Goal: Check status: Check status

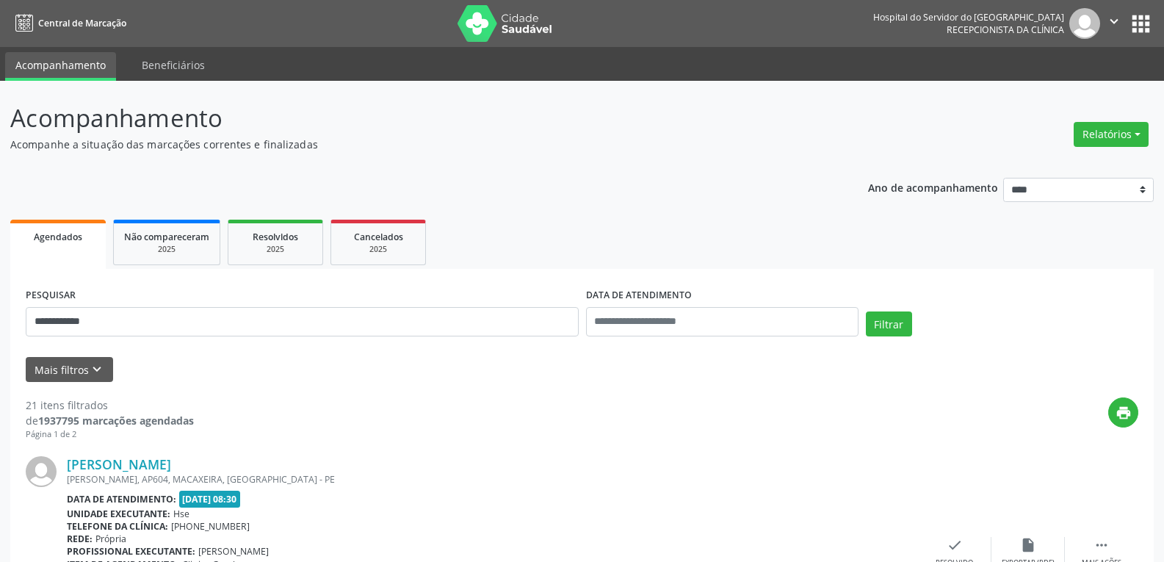
click at [510, 15] on img at bounding box center [505, 23] width 95 height 37
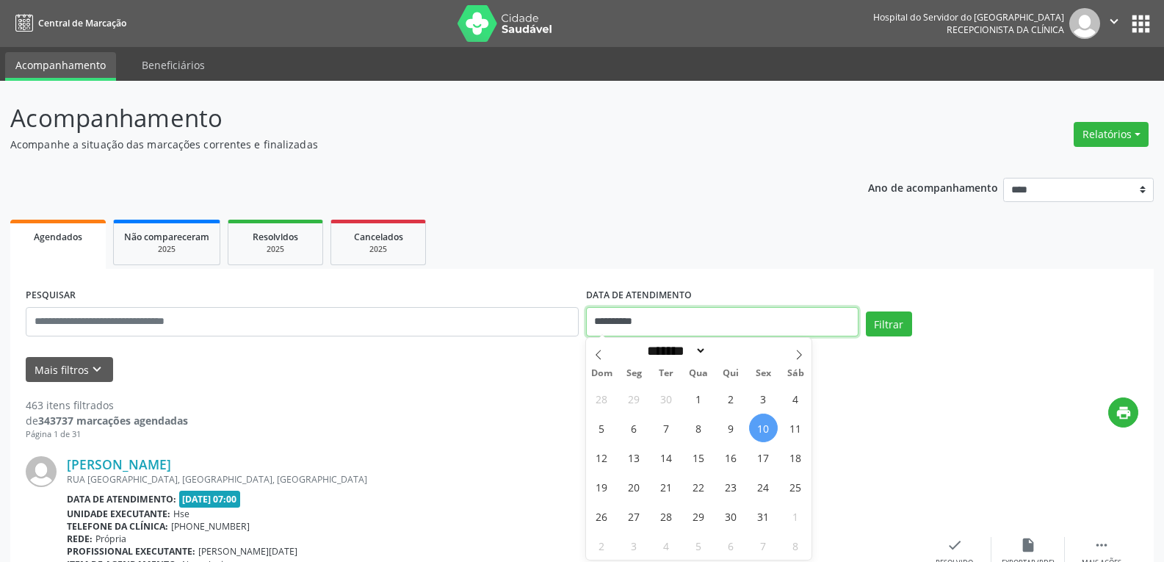
drag, startPoint x: 662, startPoint y: 324, endPoint x: 514, endPoint y: 323, distance: 148.3
click at [514, 323] on div "**********" at bounding box center [582, 315] width 1120 height 62
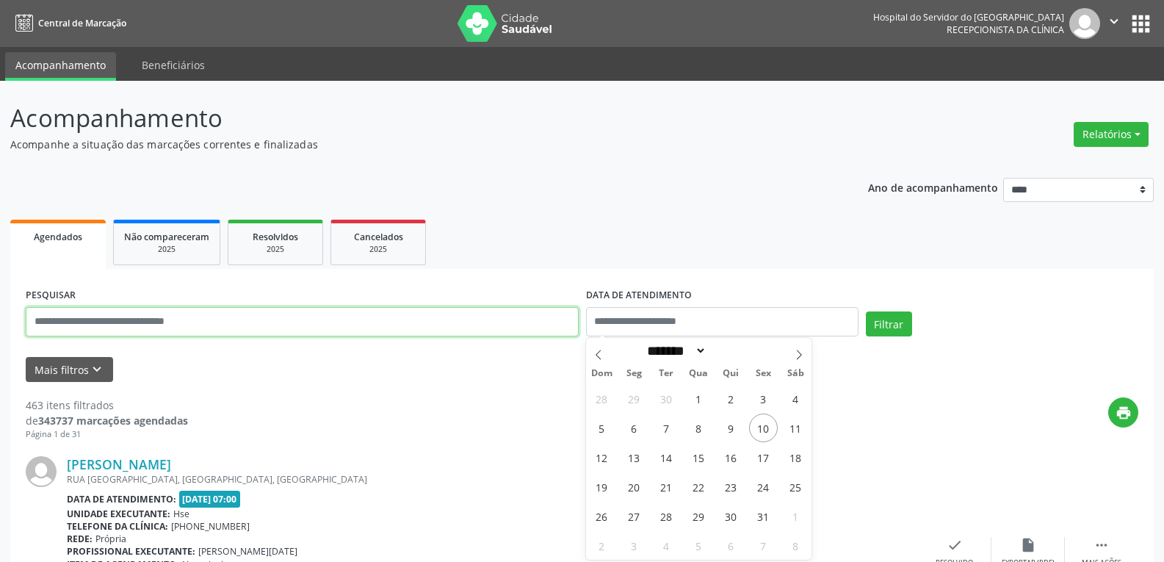
click at [176, 314] on input "text" at bounding box center [302, 321] width 553 height 29
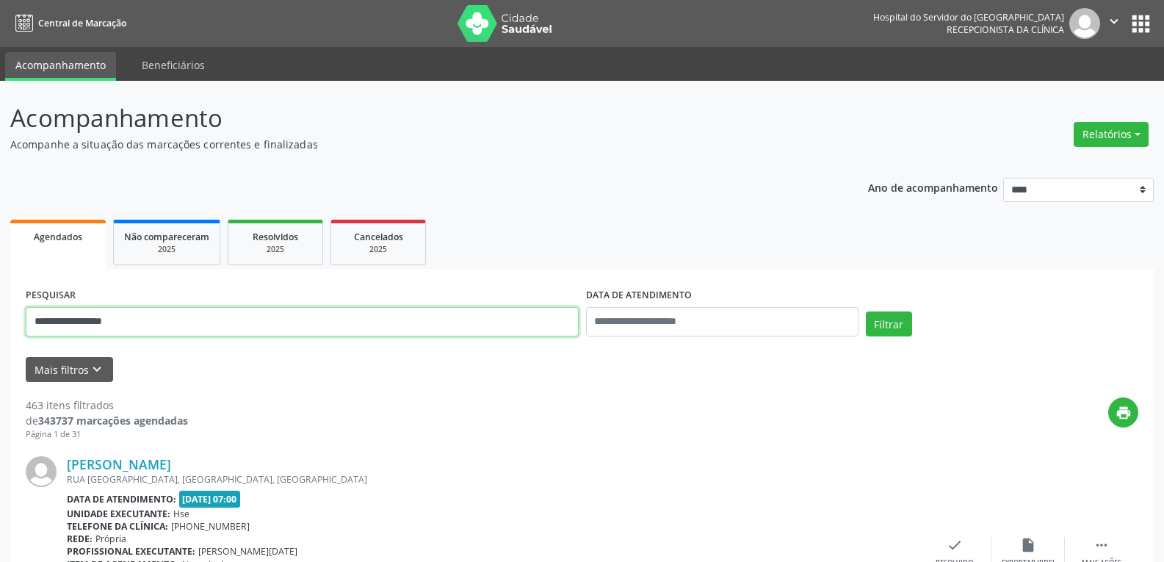
type input "**********"
click at [866, 311] on button "Filtrar" at bounding box center [889, 323] width 46 height 25
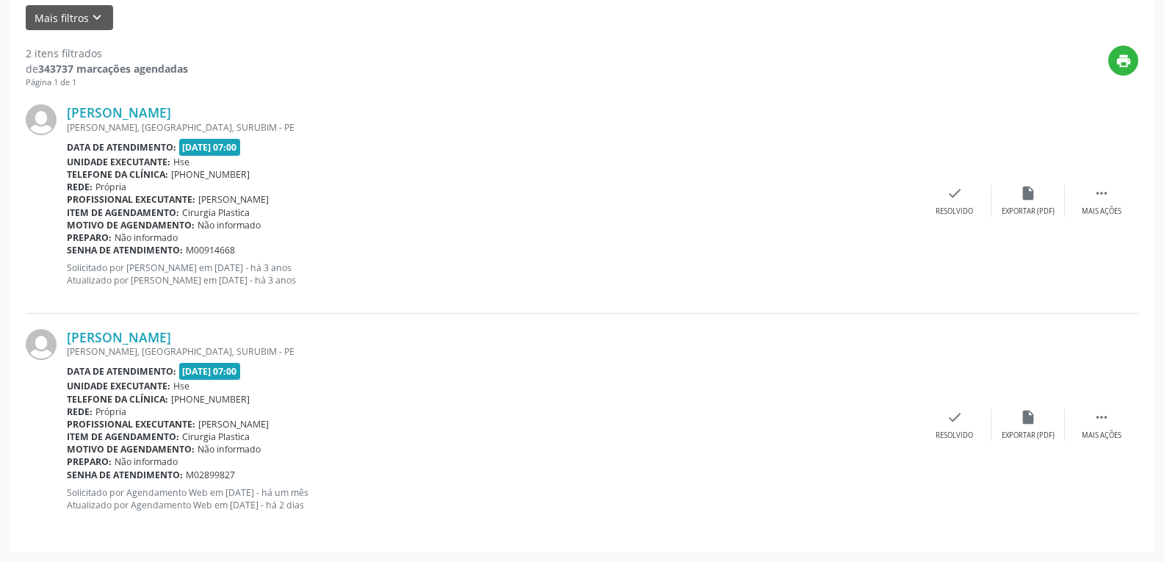
scroll to position [352, 0]
click at [171, 333] on link "[PERSON_NAME]" at bounding box center [119, 336] width 104 height 16
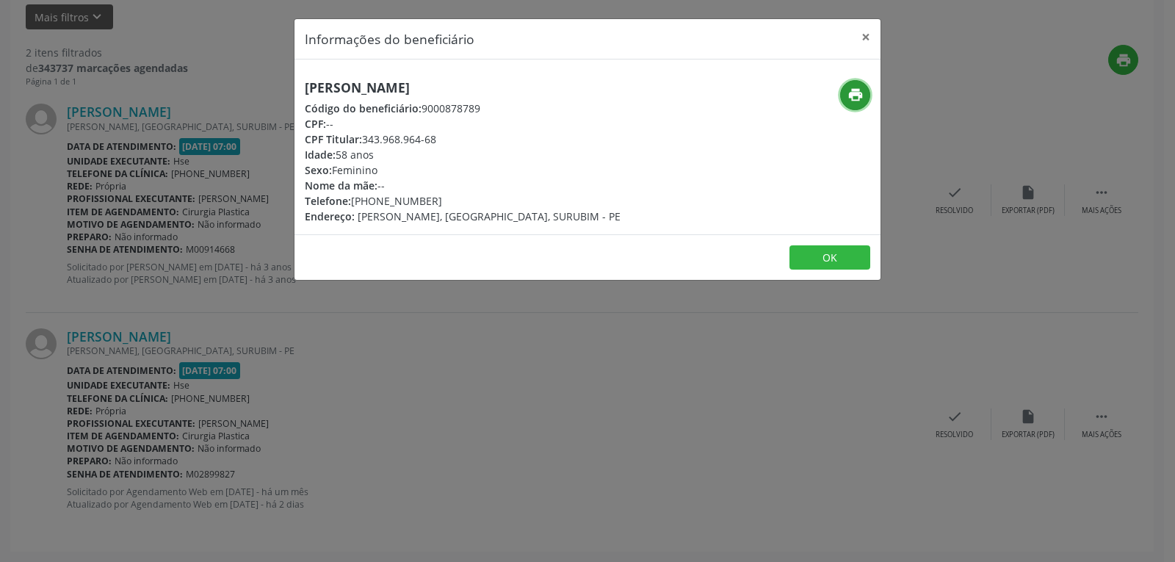
click at [854, 97] on icon "print" at bounding box center [855, 95] width 16 height 16
drag, startPoint x: 365, startPoint y: 139, endPoint x: 469, endPoint y: 142, distance: 104.3
click at [469, 142] on div "CPF Titular: 343.968.964-68" at bounding box center [463, 138] width 316 height 15
copy div "343.968.964-68"
drag, startPoint x: 376, startPoint y: 199, endPoint x: 451, endPoint y: 195, distance: 75.0
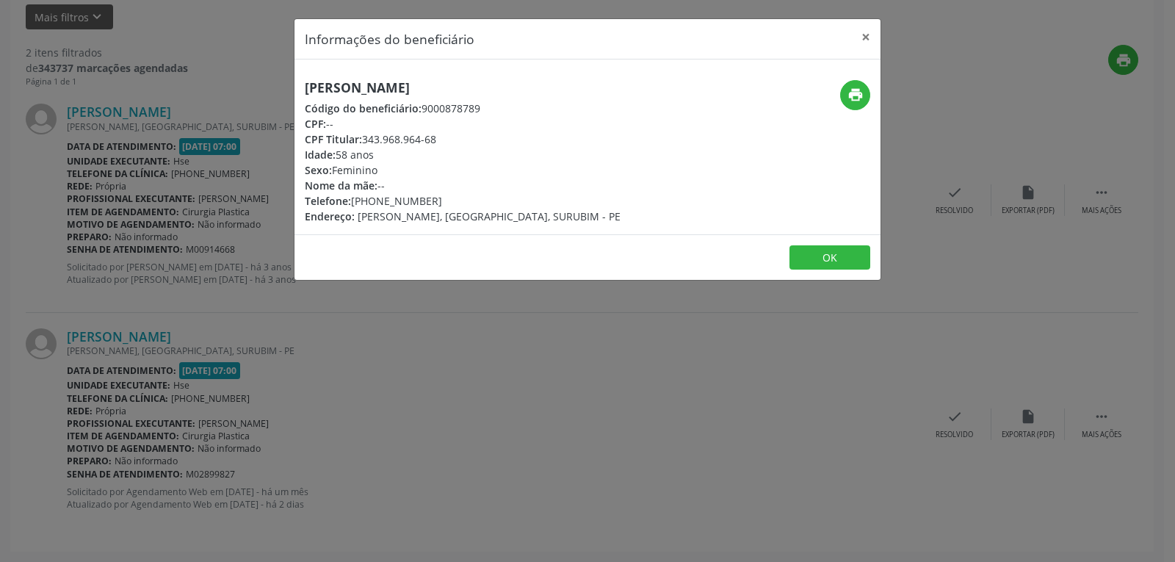
click at [451, 195] on div "Telefone: [PHONE_NUMBER]" at bounding box center [463, 200] width 316 height 15
copy div "99955-5165"
click at [866, 36] on button "×" at bounding box center [865, 37] width 29 height 36
